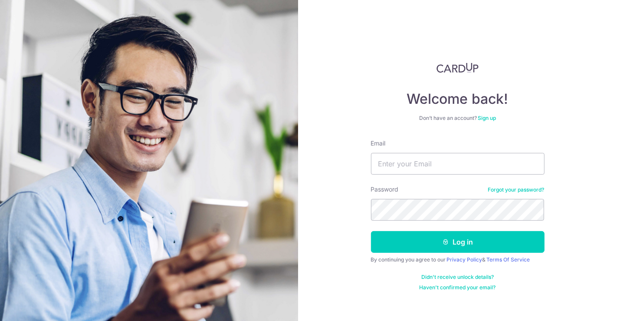
type input "[EMAIL_ADDRESS][DOMAIN_NAME]"
click at [371, 231] on button "Log in" at bounding box center [458, 242] width 174 height 22
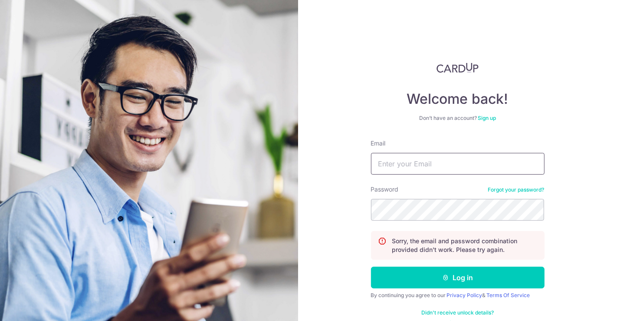
click at [416, 163] on input "Email" at bounding box center [458, 164] width 174 height 22
type input "[EMAIL_ADDRESS][DOMAIN_NAME]"
click at [371, 266] on button "Log in" at bounding box center [458, 277] width 174 height 22
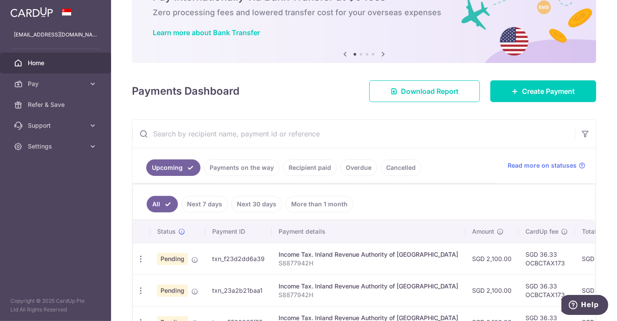
scroll to position [144, 0]
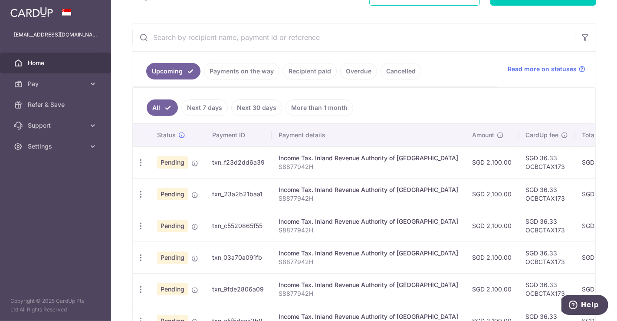
click at [210, 107] on link "Next 7 days" at bounding box center [204, 107] width 46 height 16
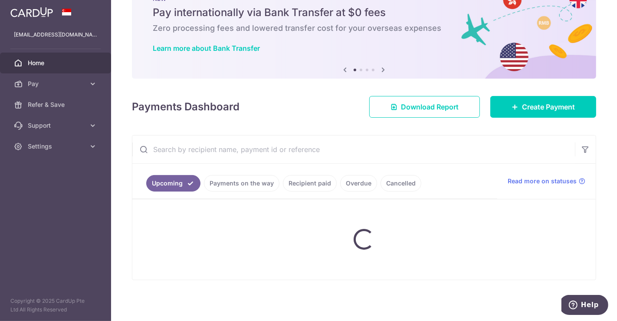
scroll to position [105, 0]
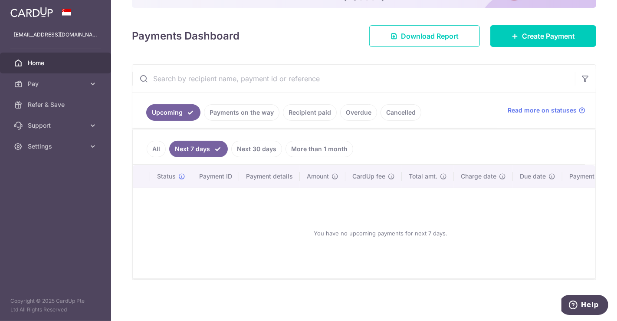
click at [158, 151] on link "All" at bounding box center [156, 149] width 19 height 16
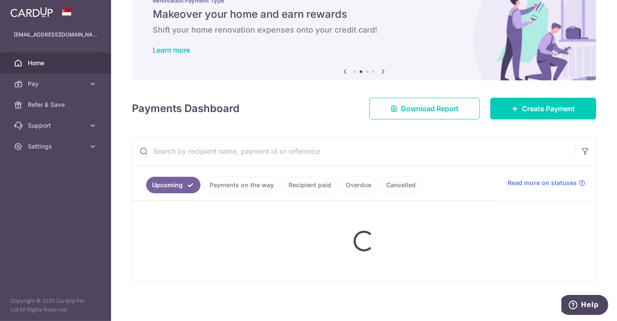
scroll to position [144, 0]
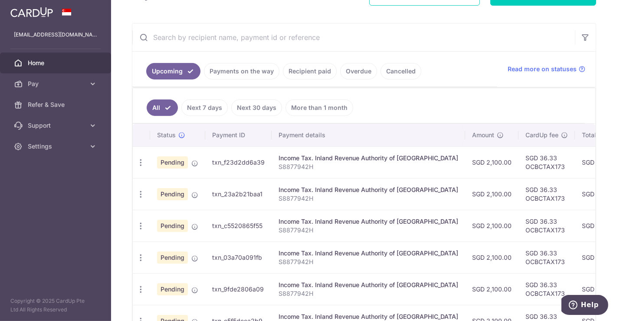
click at [229, 159] on td "txn_f23d2dd6a39" at bounding box center [238, 162] width 66 height 32
click at [297, 155] on div "Income Tax. Inland Revenue Authority of Singapore" at bounding box center [368, 158] width 180 height 9
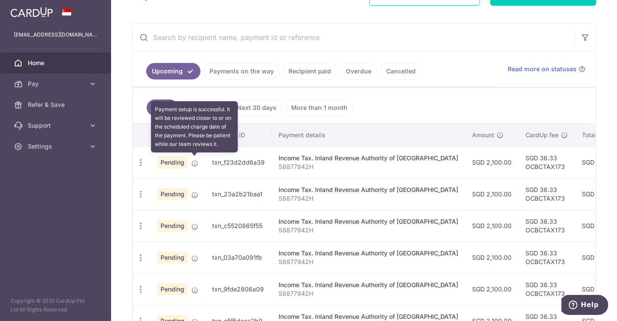
click at [193, 161] on icon at bounding box center [194, 163] width 7 height 7
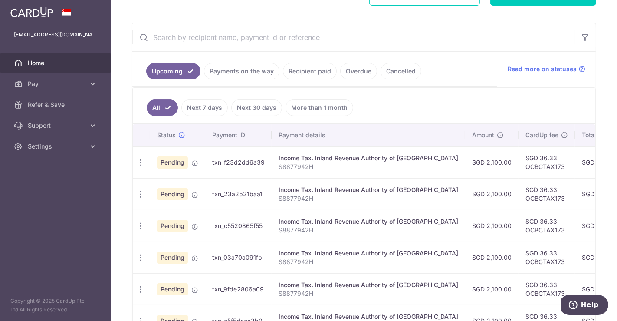
click at [353, 163] on p "S8877942H" at bounding box center [368, 166] width 180 height 9
click at [139, 163] on icon "button" at bounding box center [140, 162] width 9 height 9
click at [150, 182] on icon at bounding box center [145, 186] width 10 height 10
radio input "true"
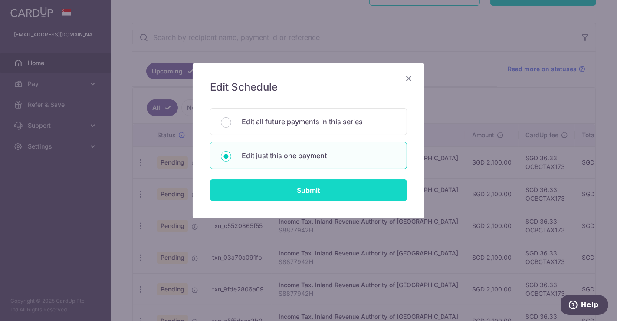
click at [283, 190] on input "Submit" at bounding box center [308, 190] width 197 height 22
radio input "true"
type input "2,100.00"
type input "21/08/2025"
type input "S8877942H"
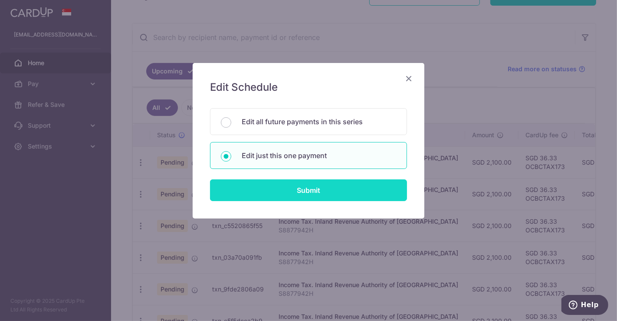
type input "OCBCTAX173"
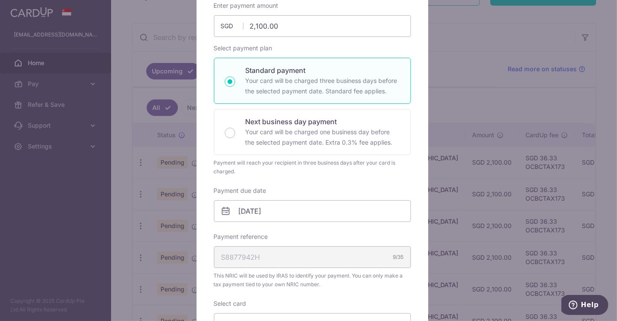
scroll to position [0, 0]
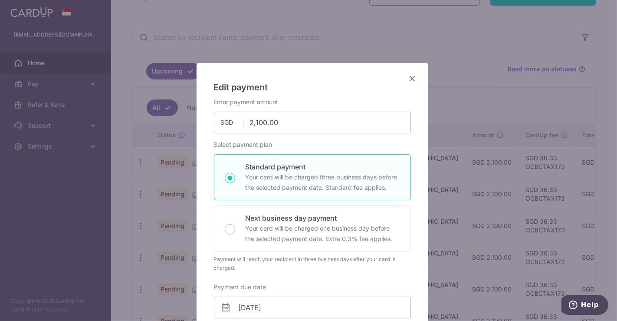
click at [402, 80] on h5 "Edit payment" at bounding box center [312, 87] width 197 height 14
click at [407, 80] on icon "Close" at bounding box center [412, 78] width 10 height 11
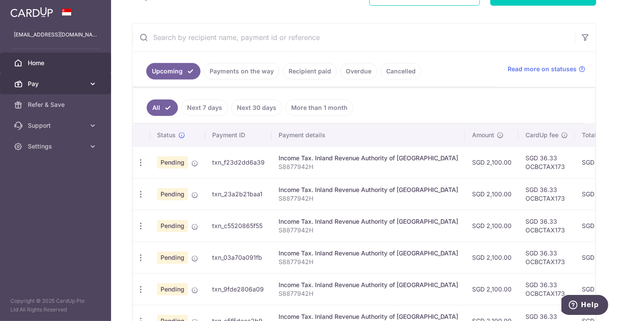
click at [87, 81] on link "Pay" at bounding box center [55, 83] width 111 height 21
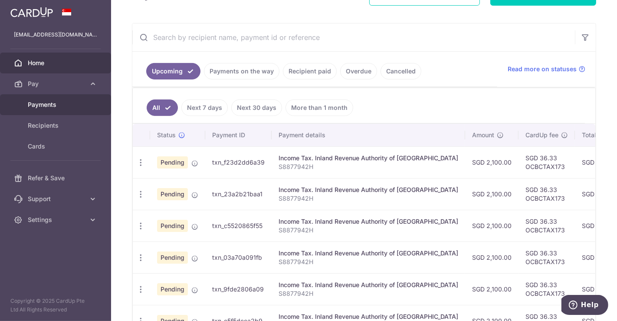
click at [72, 106] on span "Payments" at bounding box center [56, 104] width 57 height 9
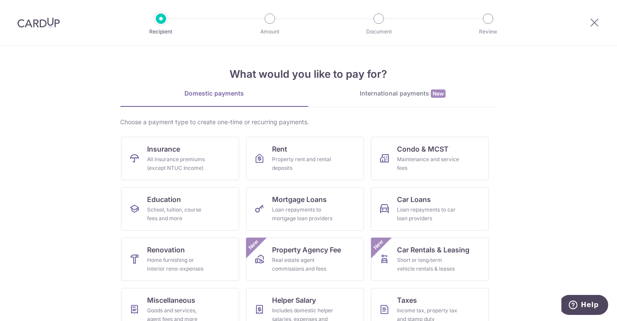
click at [585, 23] on div at bounding box center [594, 22] width 45 height 45
click at [593, 23] on icon at bounding box center [594, 22] width 10 height 11
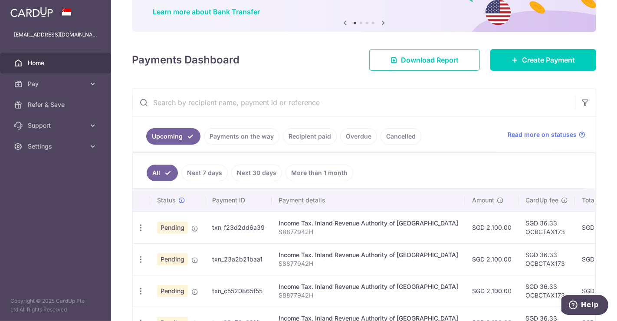
scroll to position [144, 0]
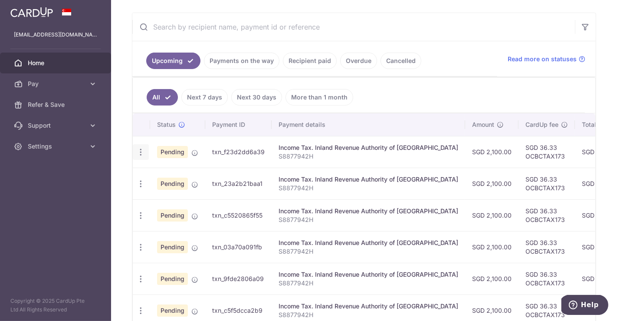
click at [140, 152] on icon "button" at bounding box center [140, 151] width 9 height 9
click at [189, 172] on span "Update payment" at bounding box center [186, 175] width 59 height 10
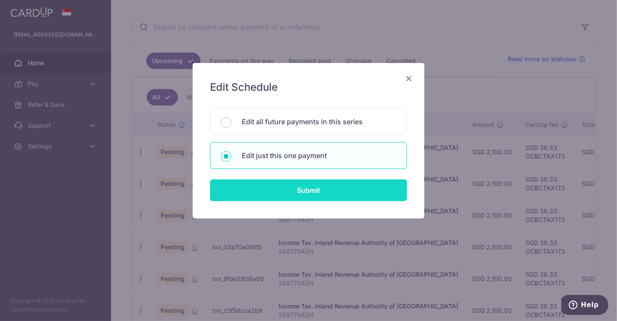
click at [346, 187] on input "Submit" at bounding box center [308, 190] width 197 height 22
radio input "true"
type input "2,100.00"
type input "21/08/2025"
type input "S8877942H"
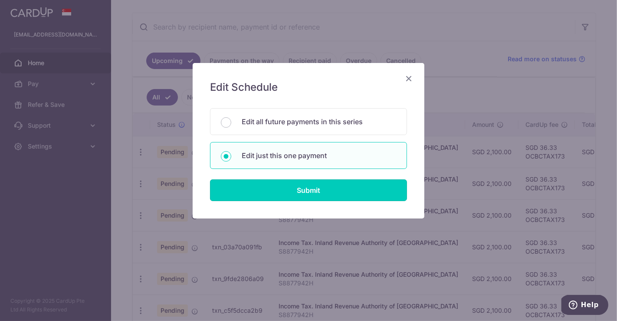
type input "OCBCTAX173"
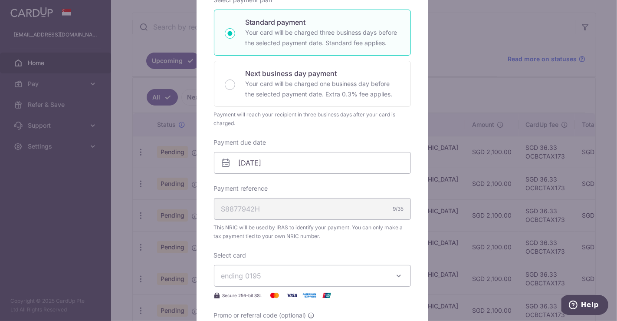
scroll to position [241, 0]
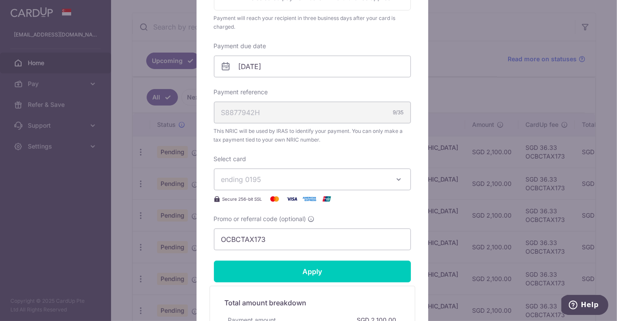
click at [255, 181] on span "ending 0195" at bounding box center [241, 179] width 40 height 9
click at [256, 175] on span "ending 0195" at bounding box center [241, 179] width 40 height 9
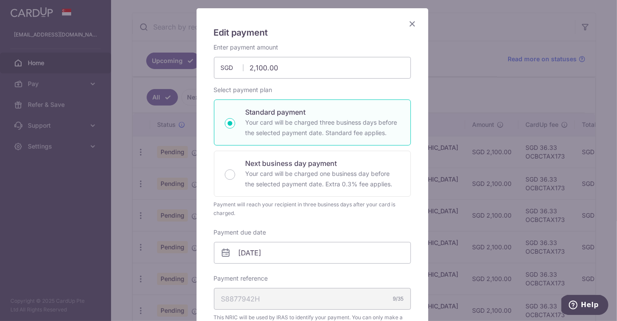
scroll to position [0, 0]
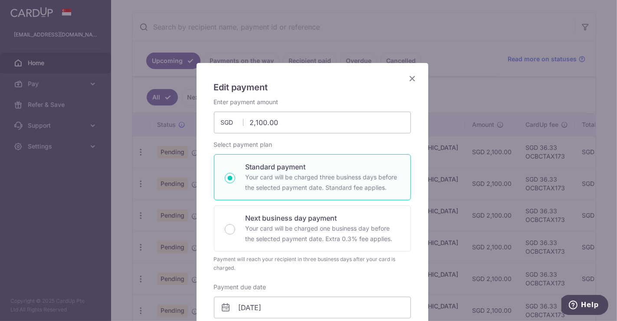
click at [409, 79] on icon "Close" at bounding box center [412, 78] width 10 height 11
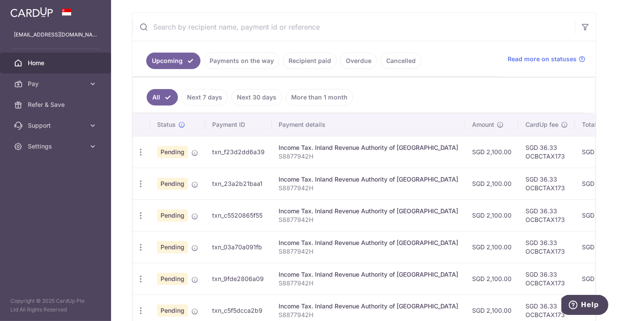
scroll to position [193, 0]
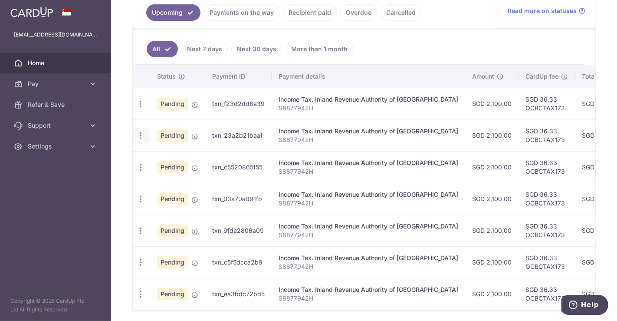
click at [134, 136] on div "Update payment Cancel payment" at bounding box center [141, 136] width 16 height 16
click at [139, 108] on icon "button" at bounding box center [140, 103] width 9 height 9
click at [158, 160] on span "Update payment" at bounding box center [186, 159] width 59 height 10
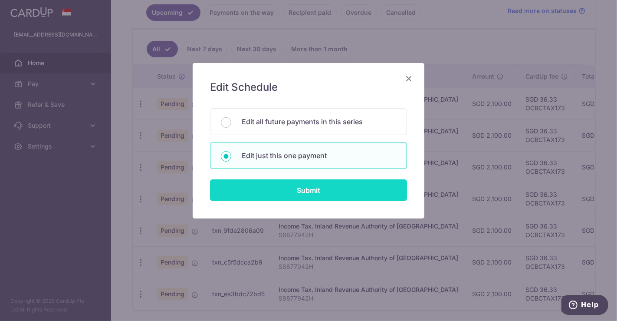
click at [248, 180] on input "Submit" at bounding box center [308, 190] width 197 height 22
radio input "true"
type input "21/09/2025"
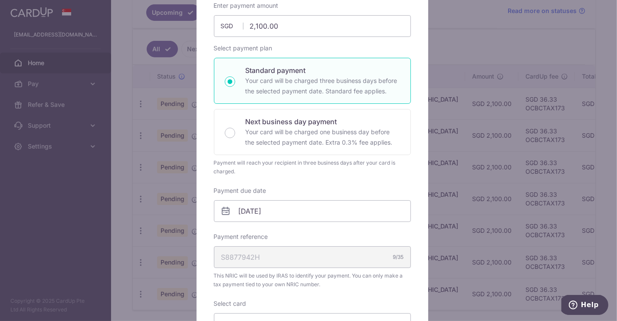
scroll to position [0, 0]
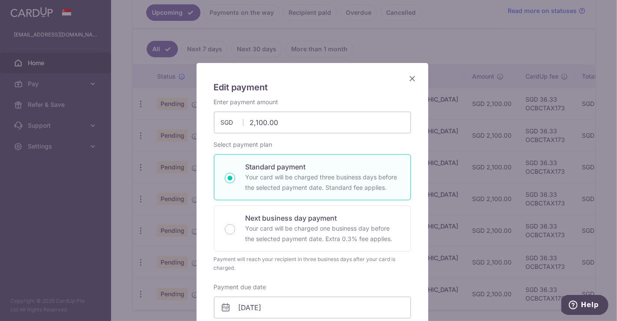
click at [407, 76] on icon "Close" at bounding box center [412, 78] width 10 height 11
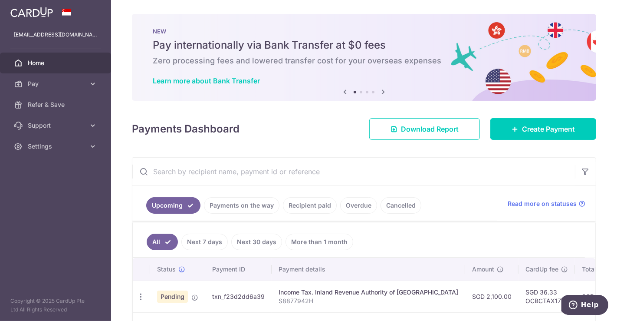
click at [27, 11] on img at bounding box center [31, 12] width 43 height 10
click at [80, 145] on span "Settings" at bounding box center [56, 146] width 57 height 9
click at [46, 186] on span "Logout" at bounding box center [56, 187] width 57 height 9
